Goal: Task Accomplishment & Management: Manage account settings

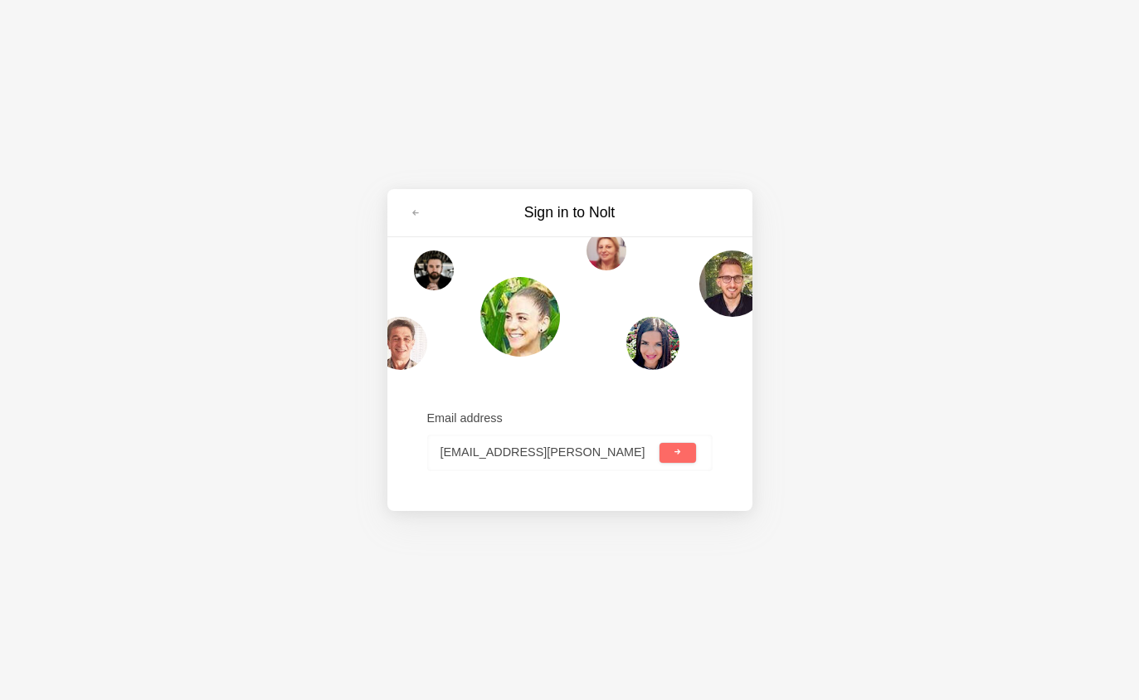
click at [580, 452] on input "[EMAIL_ADDRESS][PERSON_NAME]" at bounding box center [548, 453] width 216 height 36
click at [582, 459] on input "[EMAIL_ADDRESS][PERSON_NAME]" at bounding box center [548, 453] width 216 height 36
click at [587, 461] on input "[EMAIL_ADDRESS][PERSON_NAME]" at bounding box center [548, 453] width 216 height 36
click at [591, 451] on input "[EMAIL_ADDRESS][PERSON_NAME]" at bounding box center [548, 453] width 216 height 36
click at [516, 454] on input "yikking-[PERSON_NAME]@.com" at bounding box center [548, 453] width 216 height 36
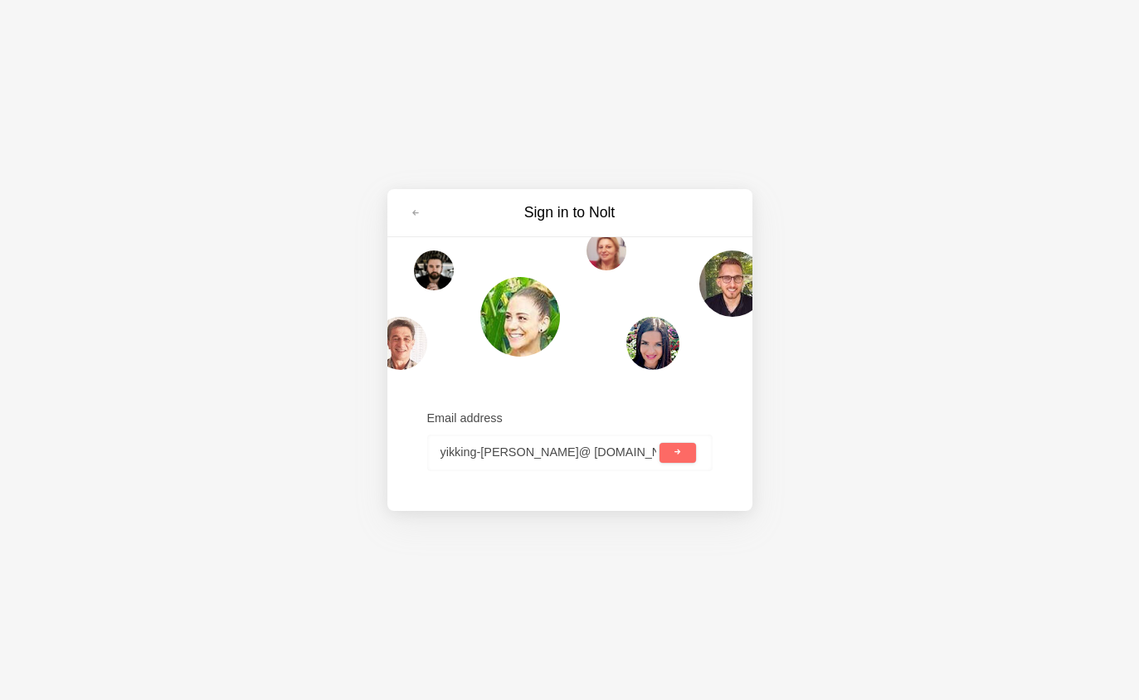
click at [479, 454] on input "yikking-[PERSON_NAME]@ [DOMAIN_NAME]" at bounding box center [548, 453] width 216 height 36
click at [463, 457] on input "yikking-[PERSON_NAME]@ [DOMAIN_NAME]" at bounding box center [548, 453] width 216 height 36
click at [481, 456] on input "yikling -[PERSON_NAME]@ [DOMAIN_NAME]" at bounding box center [548, 453] width 216 height 36
click at [486, 451] on input "yikling -[PERSON_NAME]@ [DOMAIN_NAME]" at bounding box center [548, 453] width 216 height 36
click at [595, 462] on input "yiklinglam@ [DOMAIN_NAME]" at bounding box center [548, 453] width 216 height 36
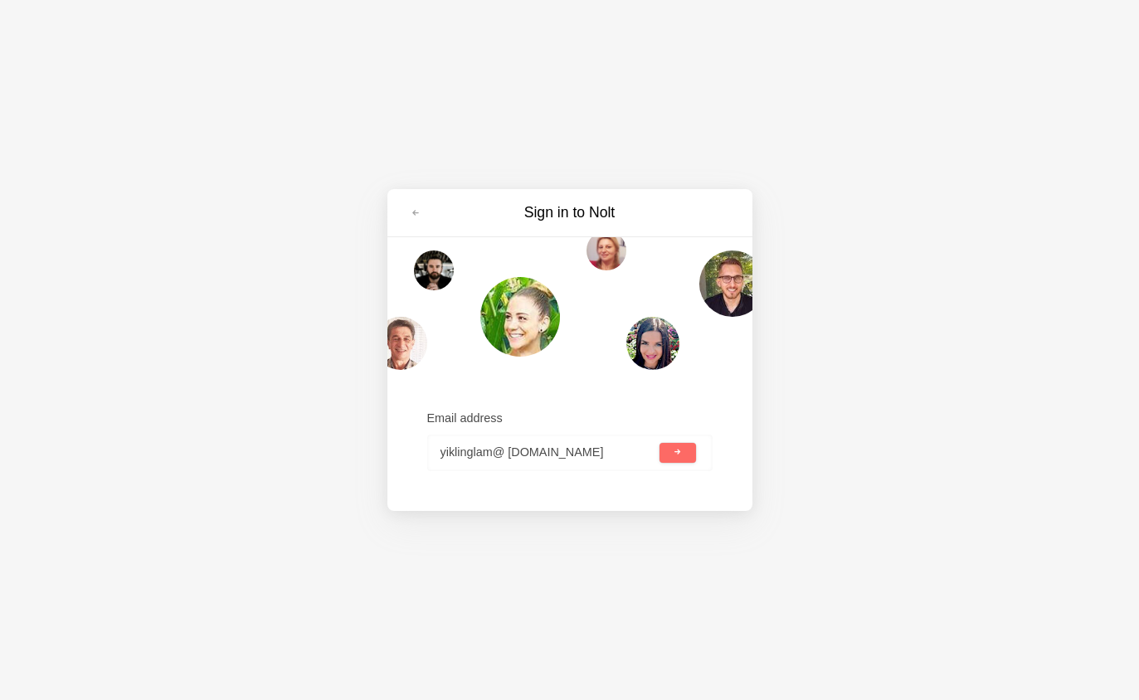
click at [480, 457] on input "yiklinglam@ [DOMAIN_NAME]" at bounding box center [548, 453] width 216 height 36
click at [474, 455] on input "yiklinglam@ [DOMAIN_NAME]" at bounding box center [548, 453] width 216 height 36
click at [478, 456] on input "yiklinglam@ [DOMAIN_NAME]" at bounding box center [548, 453] width 216 height 36
type input "yikling. [PERSON_NAME]@ [DOMAIN_NAME]"
click at [628, 487] on div "Email address yikling. [PERSON_NAME]@ [DOMAIN_NAME]" at bounding box center [569, 440] width 285 height 108
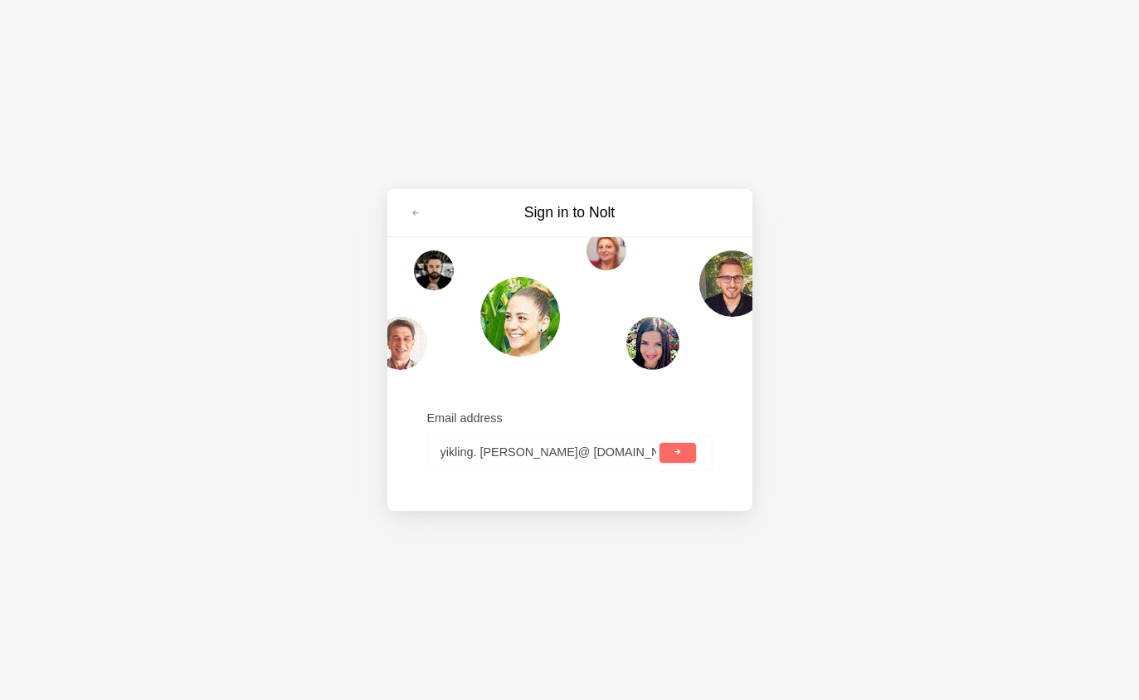
click at [491, 439] on input "yikling. [PERSON_NAME]@ [DOMAIN_NAME]" at bounding box center [548, 453] width 216 height 36
click at [485, 445] on input "yikling. [PERSON_NAME]@ [DOMAIN_NAME]" at bounding box center [548, 453] width 216 height 36
click at [542, 449] on input "yikling. [PERSON_NAME]@ [DOMAIN_NAME]" at bounding box center [548, 453] width 216 height 36
click at [493, 450] on input "yikling. [PERSON_NAME]@ [DOMAIN_NAME]" at bounding box center [548, 453] width 216 height 36
click at [518, 448] on input "yikling. [PERSON_NAME]@ [DOMAIN_NAME]" at bounding box center [548, 453] width 216 height 36
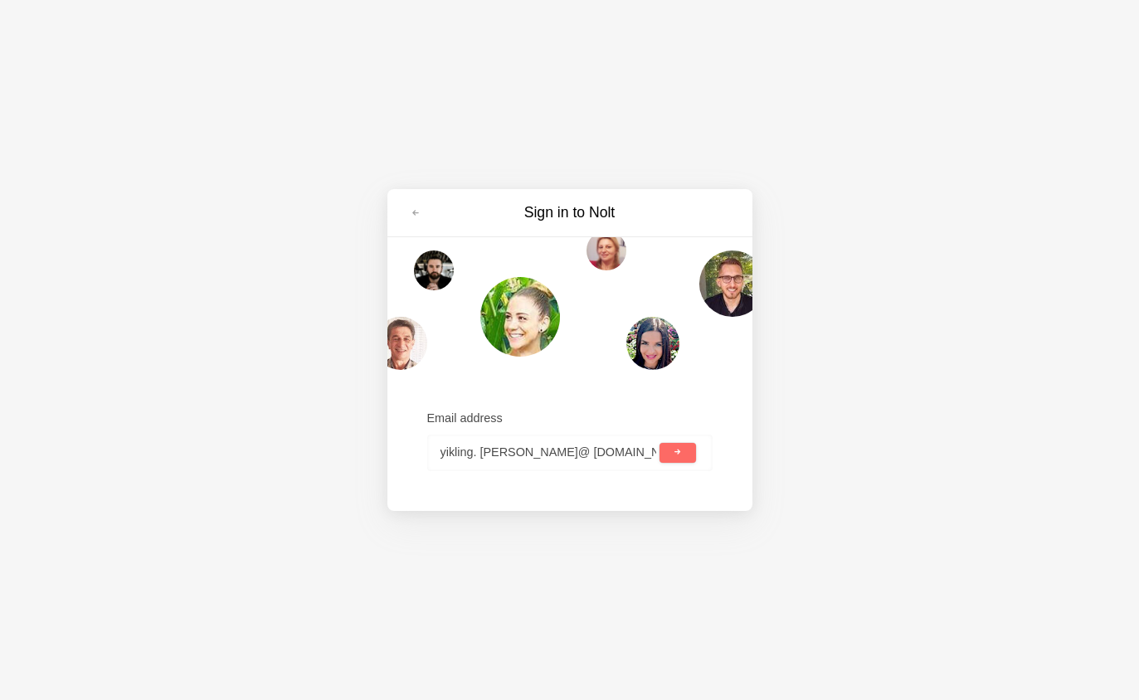
click at [692, 444] on button "submit" at bounding box center [677, 453] width 36 height 20
click at [616, 469] on input "yikling. [PERSON_NAME]@ [DOMAIN_NAME]" at bounding box center [548, 453] width 216 height 36
click at [522, 446] on input "yikling. [PERSON_NAME]@ [DOMAIN_NAME]" at bounding box center [548, 453] width 216 height 36
click at [511, 453] on input "yikling. [PERSON_NAME]@ [DOMAIN_NAME]" at bounding box center [548, 453] width 216 height 36
click at [870, 289] on div "Sign in to [PERSON_NAME] Email address yikling. [PERSON_NAME]@ [DOMAIN_NAME]" at bounding box center [569, 350] width 1139 height 700
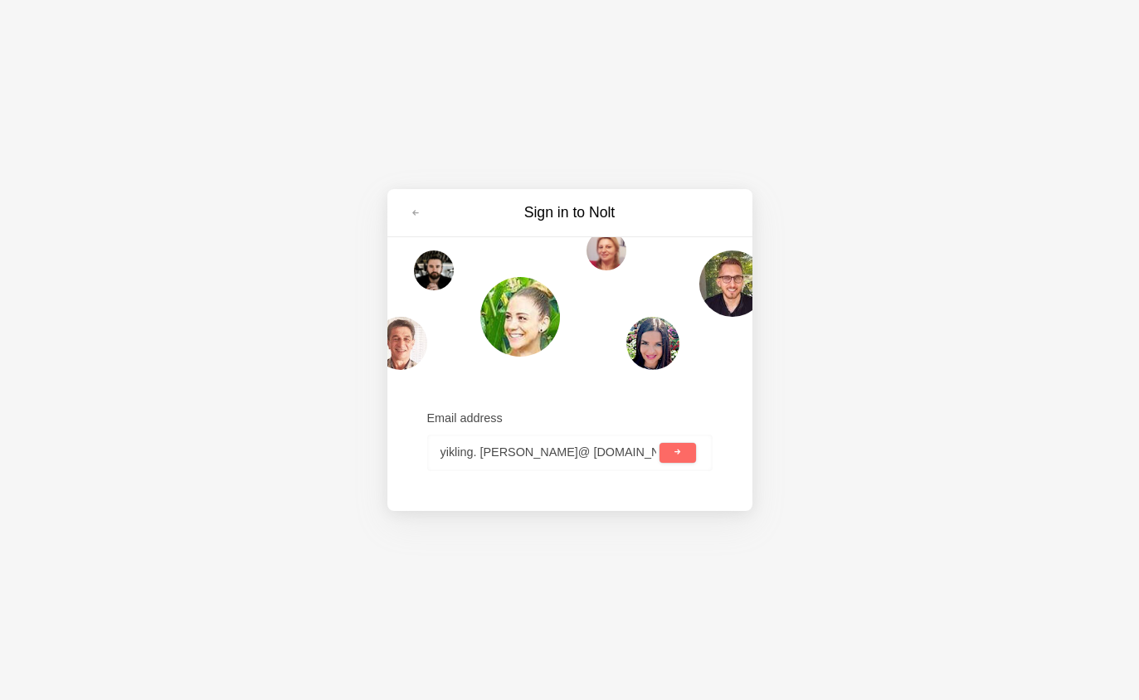
click at [115, 99] on div "Sign in to [PERSON_NAME] Email address yikling. [PERSON_NAME]@ [DOMAIN_NAME]" at bounding box center [569, 350] width 1139 height 700
click at [94, 82] on div "Sign in to [PERSON_NAME] Email address yikling. [PERSON_NAME]@ [DOMAIN_NAME]" at bounding box center [569, 350] width 1139 height 700
